Goal: Information Seeking & Learning: Find specific fact

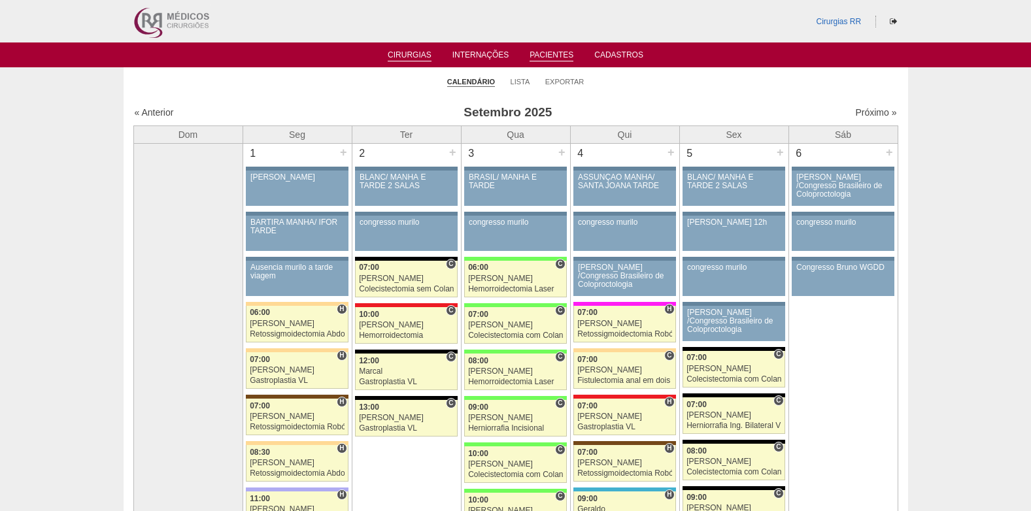
click at [537, 53] on link "Pacientes" at bounding box center [552, 55] width 44 height 11
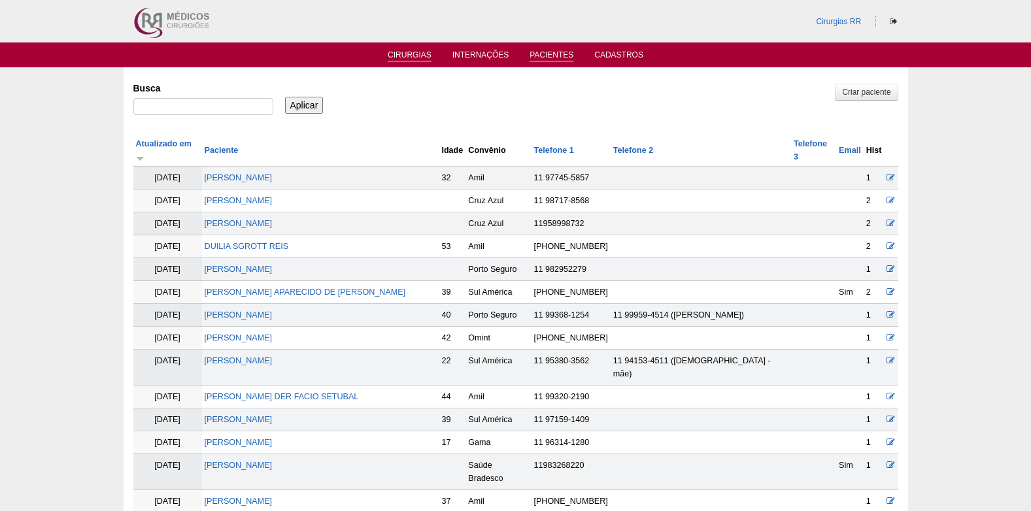
click at [398, 53] on link "Cirurgias" at bounding box center [410, 55] width 44 height 11
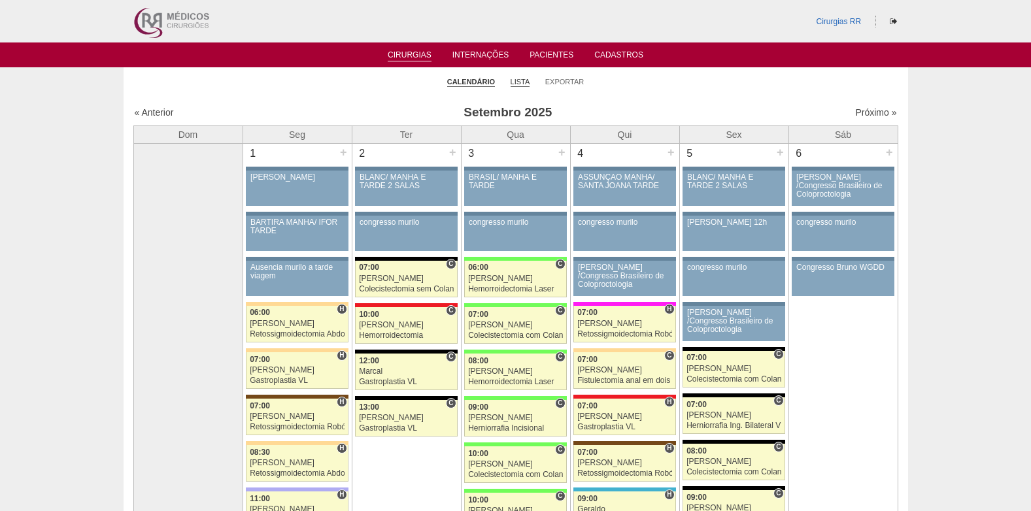
click at [518, 82] on link "Lista" at bounding box center [521, 82] width 20 height 10
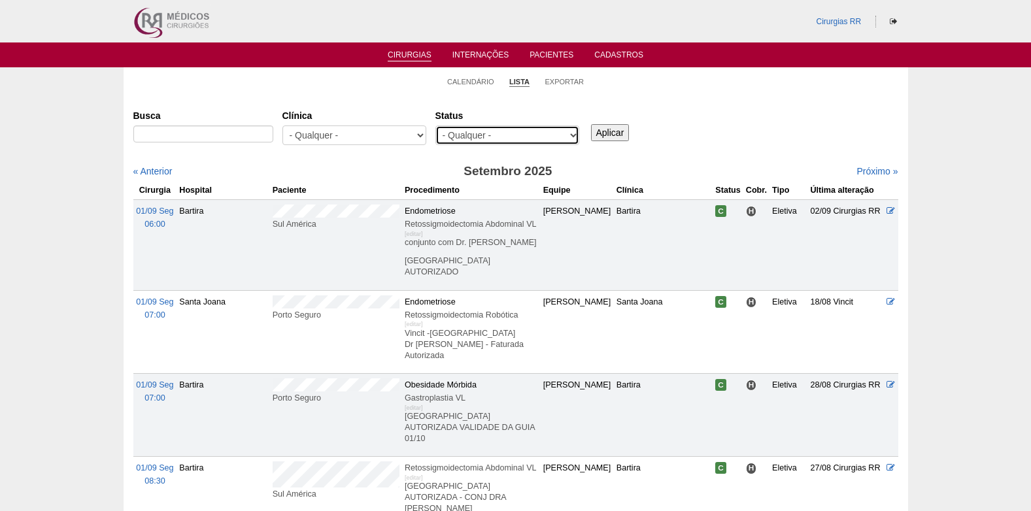
click at [513, 135] on select "- Qualquer - Reservada Confirmada Suspensa Cancelada" at bounding box center [508, 136] width 144 height 20
select select "resr"
click at [436, 126] on select "- Qualquer - Reservada Confirmada Suspensa Cancelada" at bounding box center [508, 136] width 144 height 20
click at [602, 129] on input "Aplicar" at bounding box center [610, 132] width 39 height 17
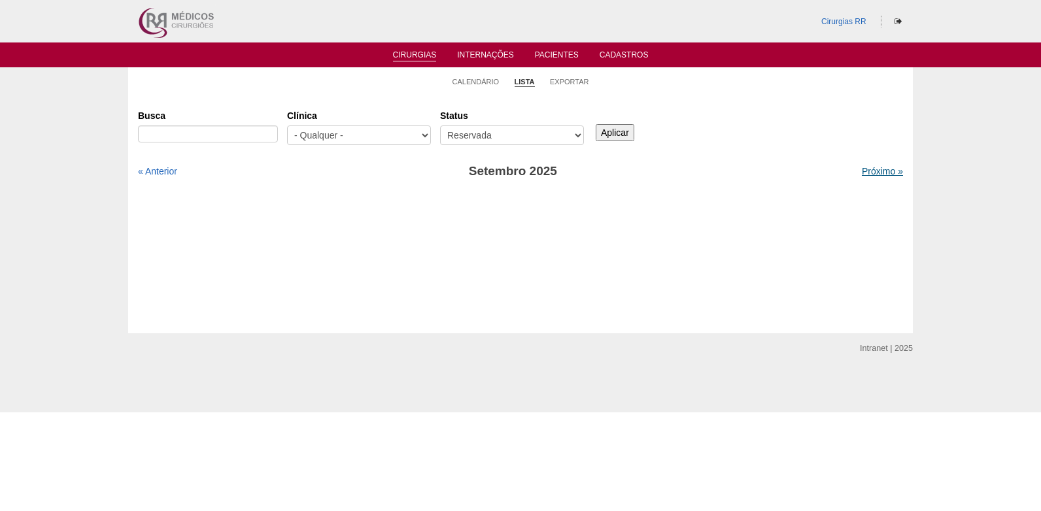
click at [862, 174] on link "Próximo »" at bounding box center [882, 171] width 41 height 10
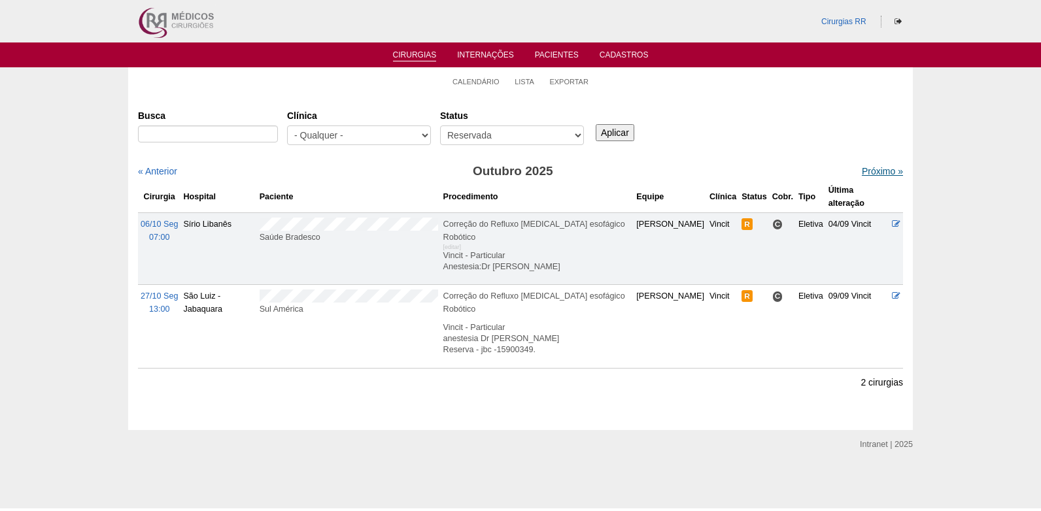
click at [862, 174] on link "Próximo »" at bounding box center [882, 171] width 41 height 10
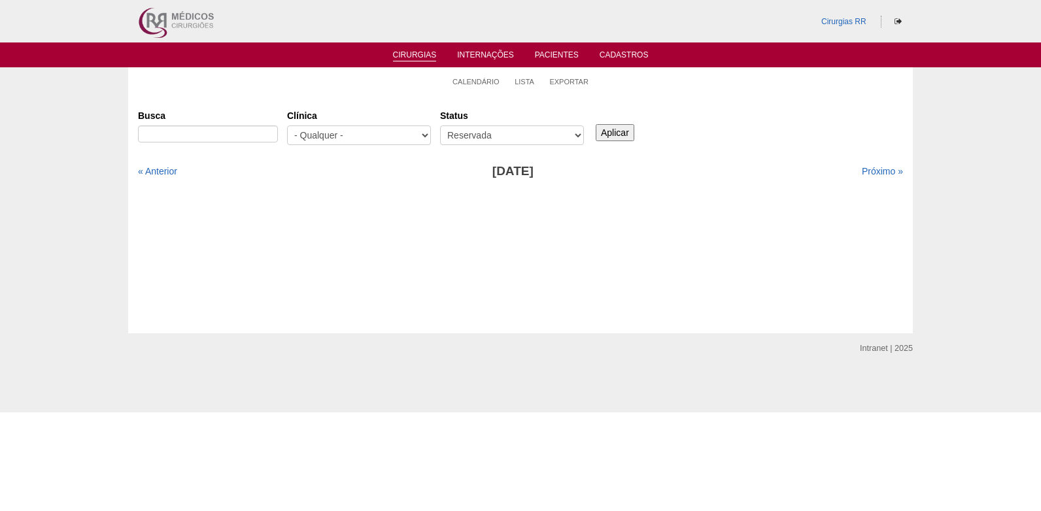
click at [401, 54] on link "Cirurgias" at bounding box center [415, 55] width 44 height 11
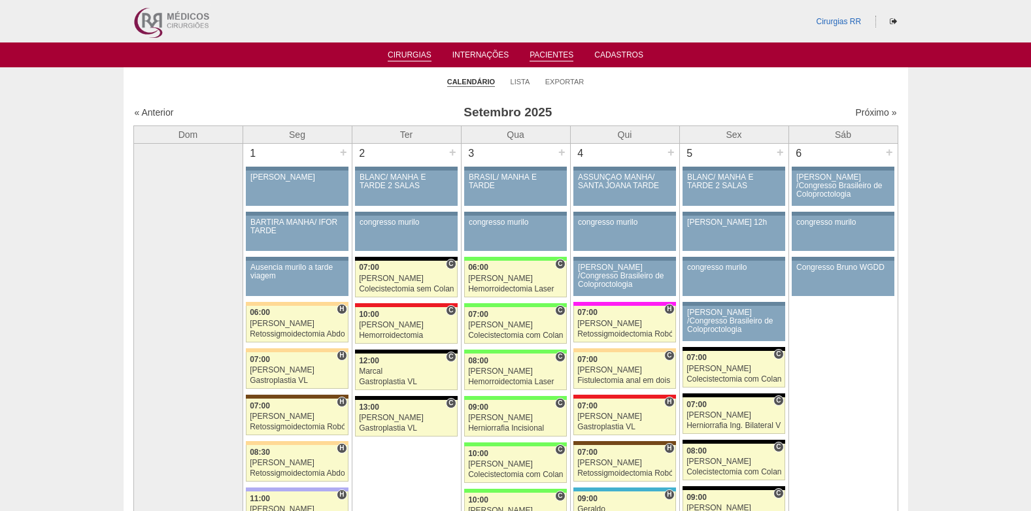
click at [559, 56] on link "Pacientes" at bounding box center [552, 55] width 44 height 11
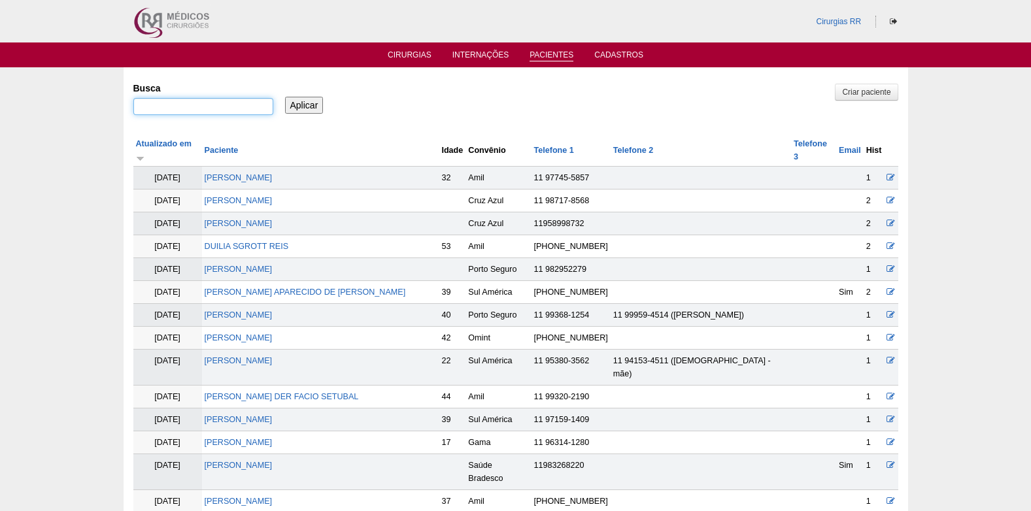
click at [247, 111] on input "Busca" at bounding box center [203, 106] width 140 height 17
paste input "[PERSON_NAME]"
type input "[PERSON_NAME]"
click at [297, 106] on input "Aplicar" at bounding box center [304, 105] width 39 height 17
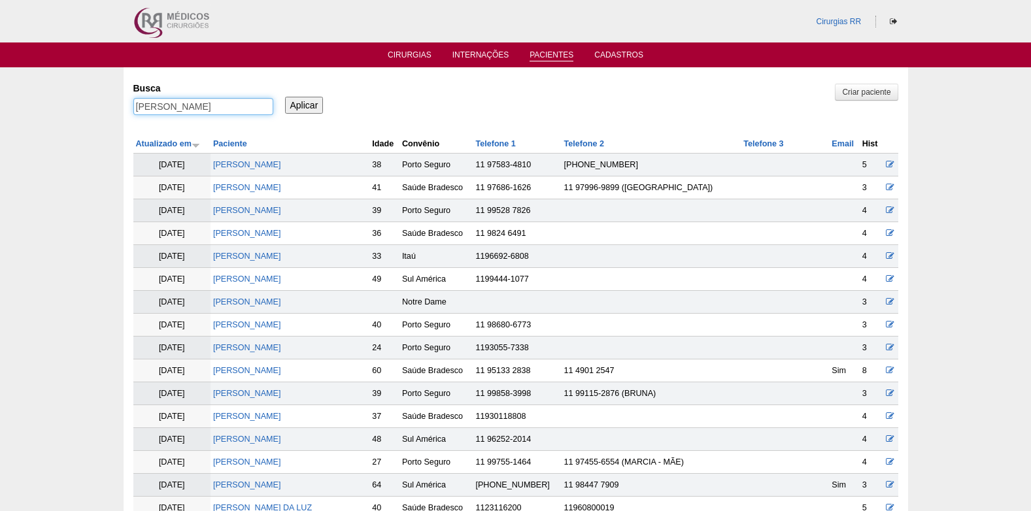
click at [248, 108] on input "[PERSON_NAME]" at bounding box center [203, 106] width 140 height 17
paste input "[PERSON_NAME]"
type input "[PERSON_NAME]"
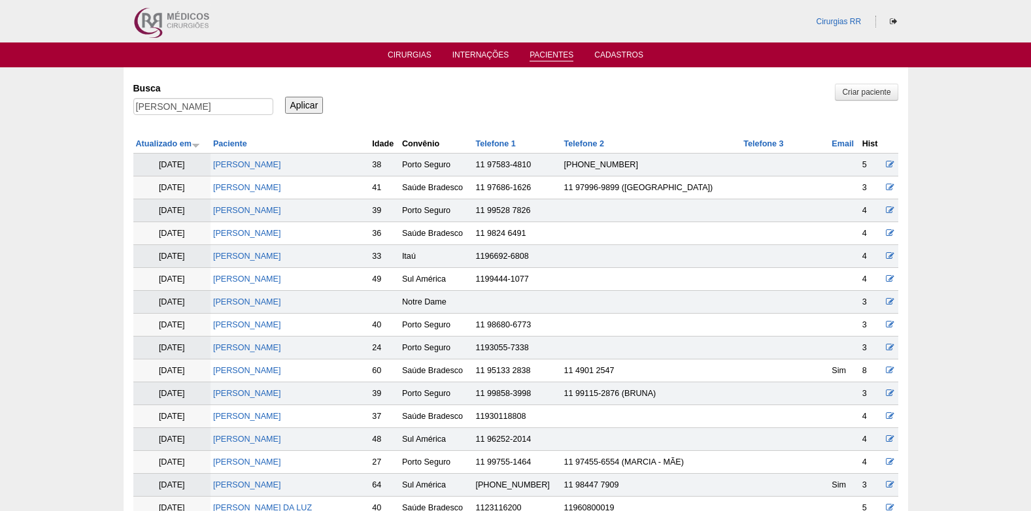
click at [298, 103] on input "Aplicar" at bounding box center [304, 105] width 39 height 17
